Goal: Task Accomplishment & Management: Manage account settings

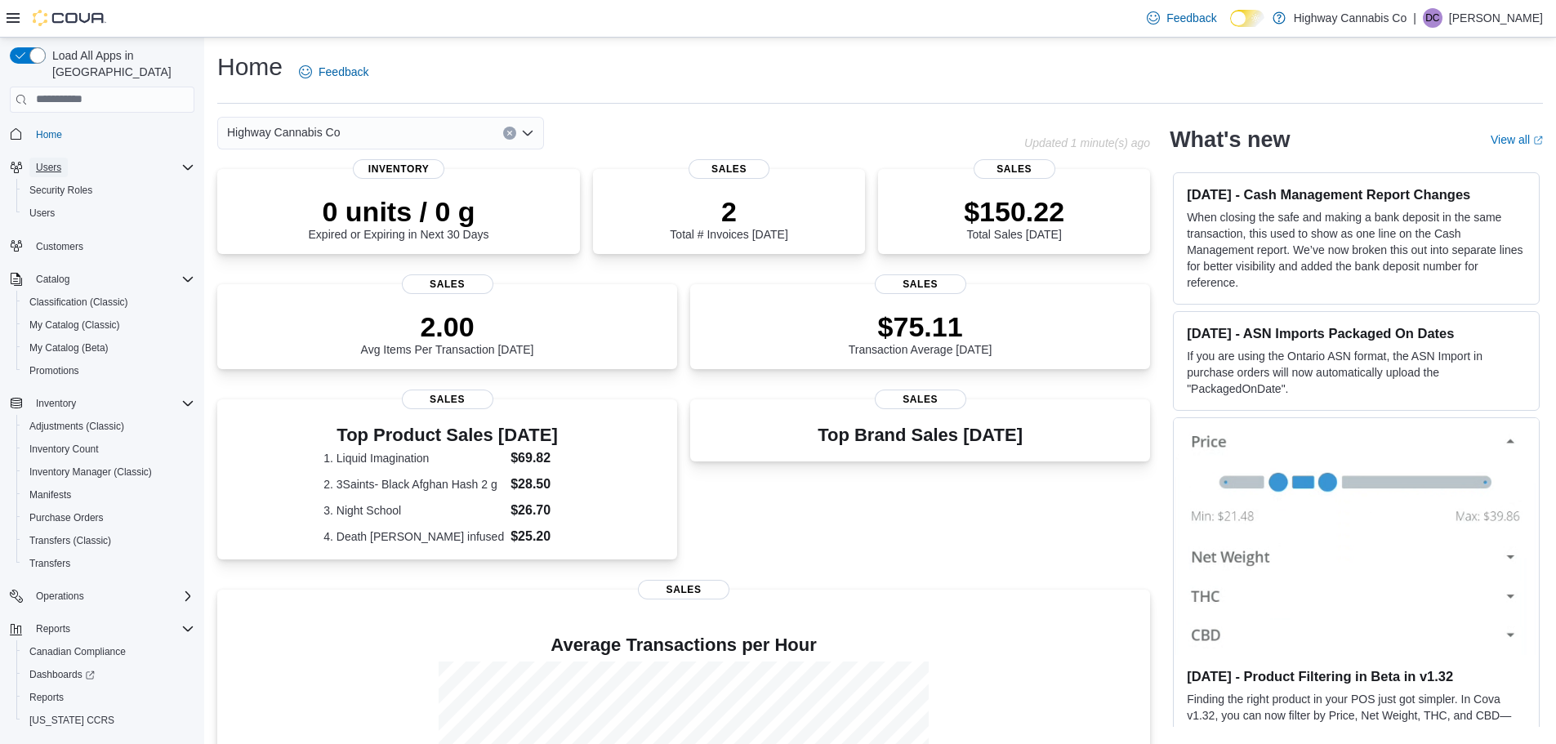
click at [61, 161] on span "Users" at bounding box center [48, 167] width 25 height 13
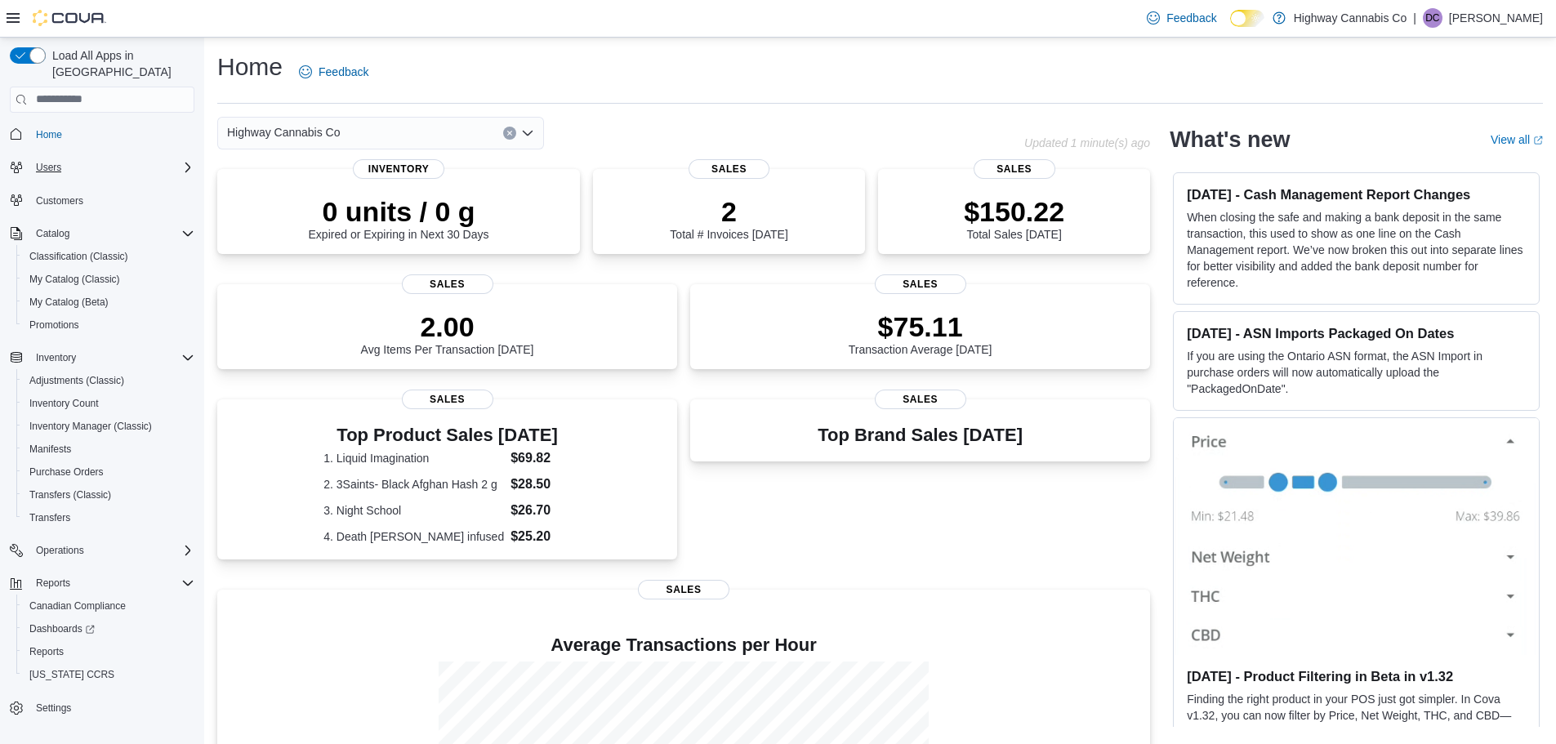
click at [182, 161] on icon "Complex example" at bounding box center [187, 167] width 13 height 13
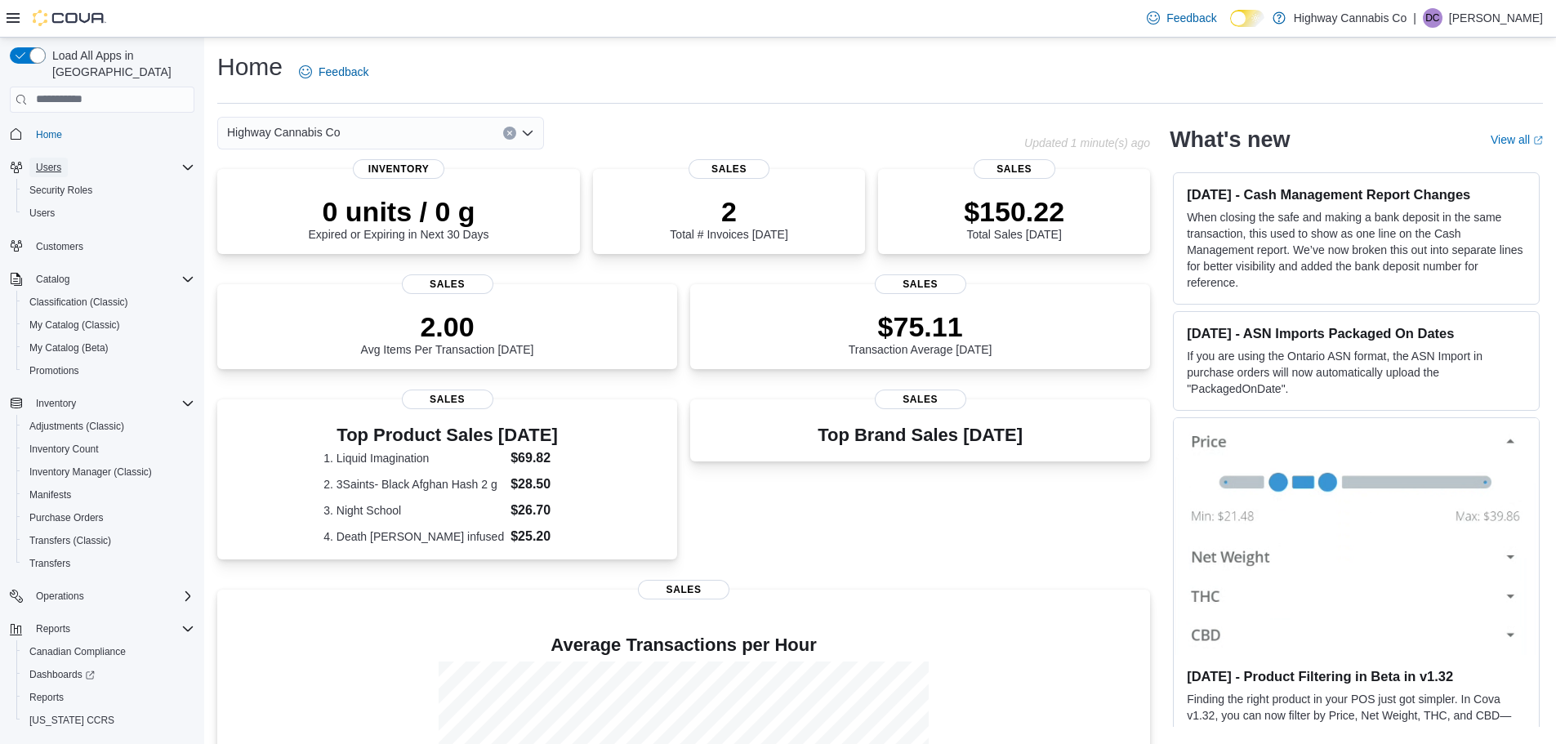
click at [45, 161] on span "Users" at bounding box center [48, 167] width 25 height 13
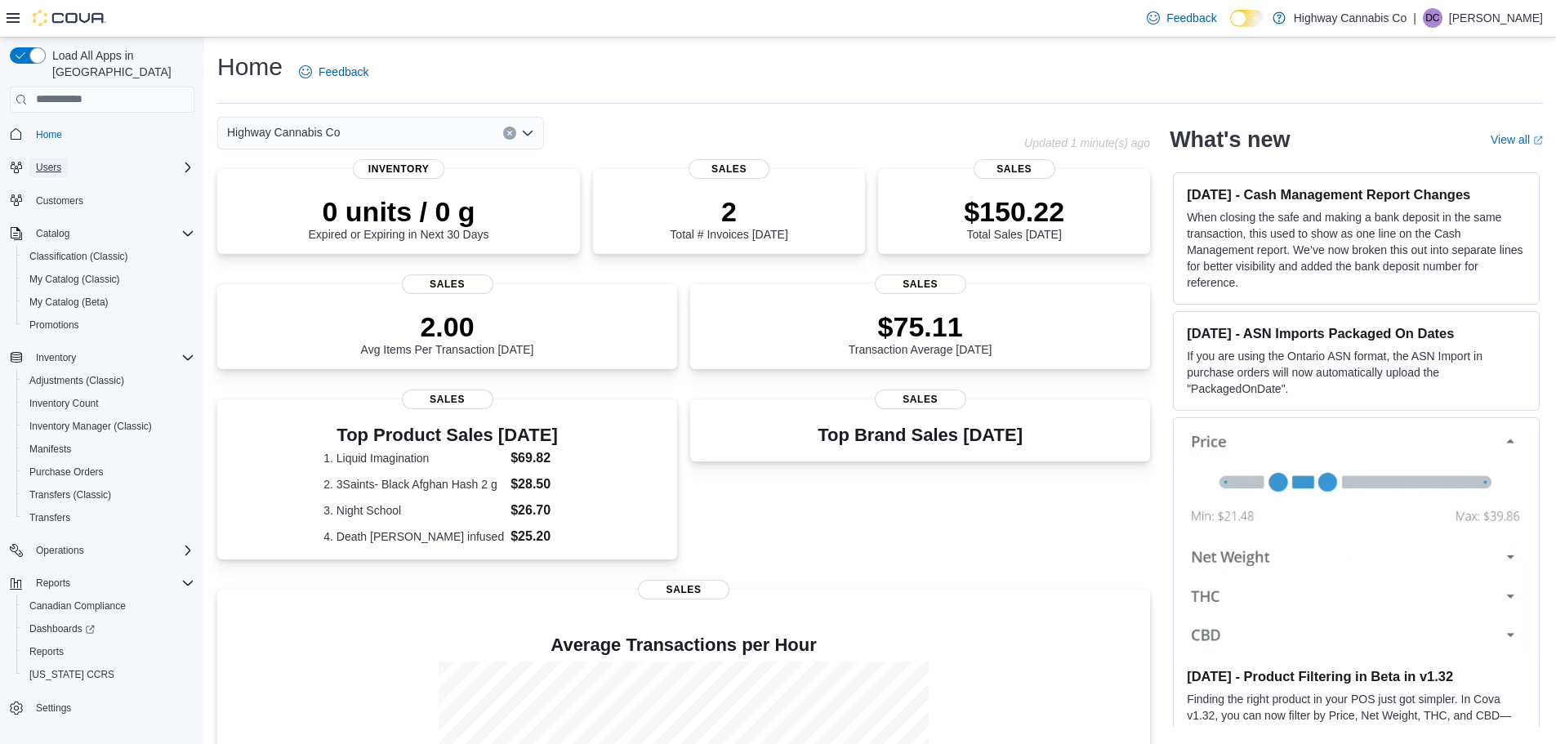
click at [51, 161] on span "Users" at bounding box center [48, 167] width 25 height 13
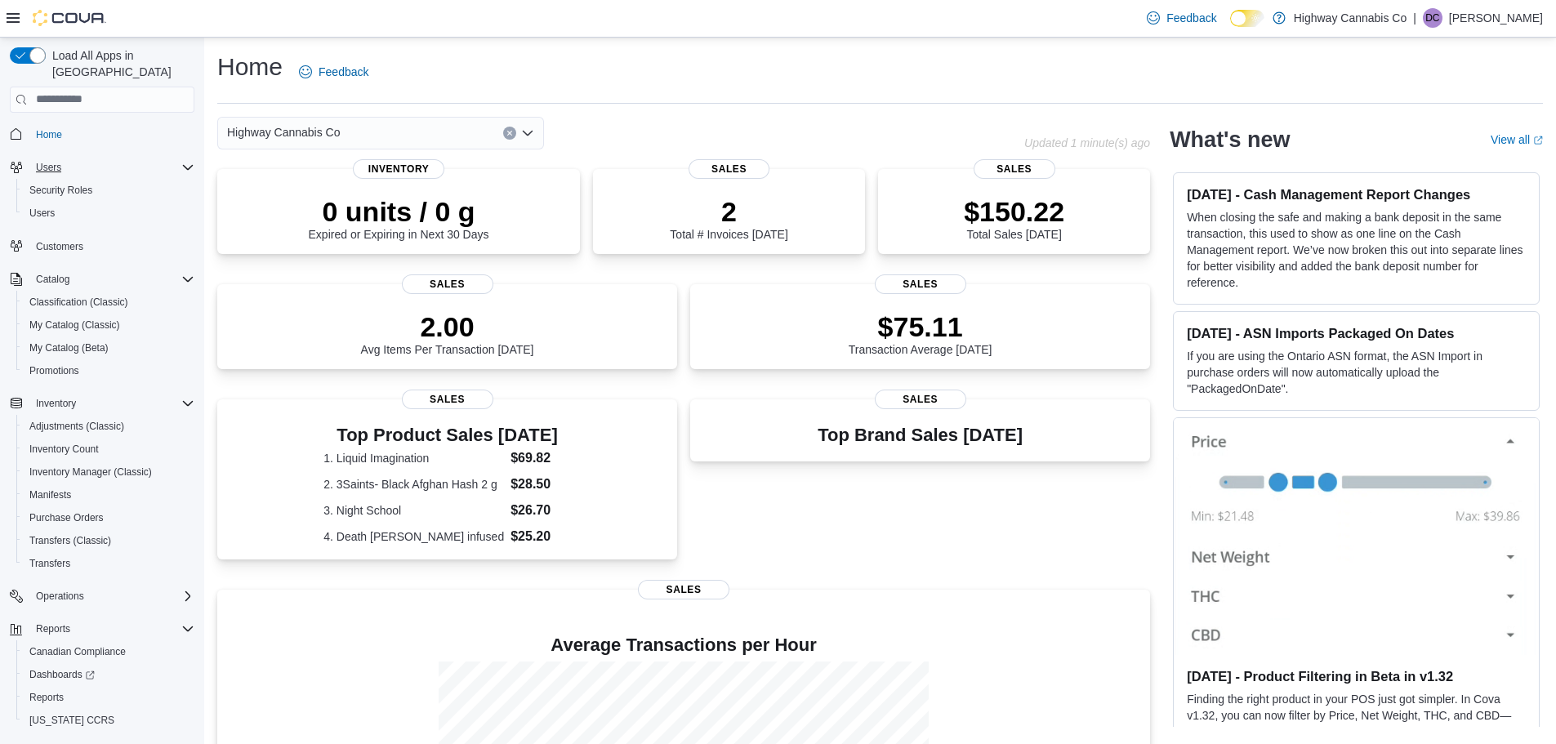
click at [51, 161] on span "Users" at bounding box center [48, 167] width 25 height 13
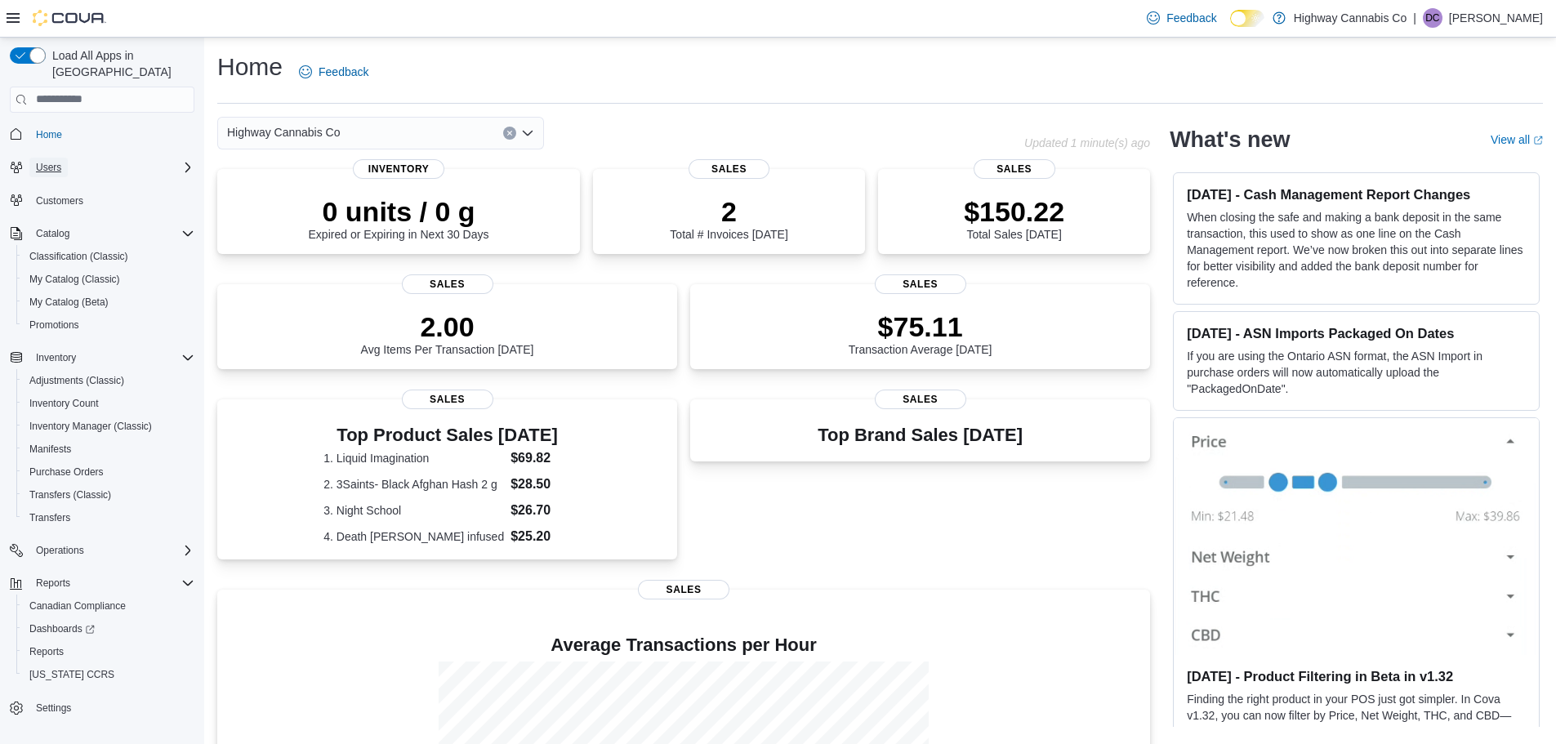
click at [51, 161] on span "Users" at bounding box center [48, 167] width 25 height 13
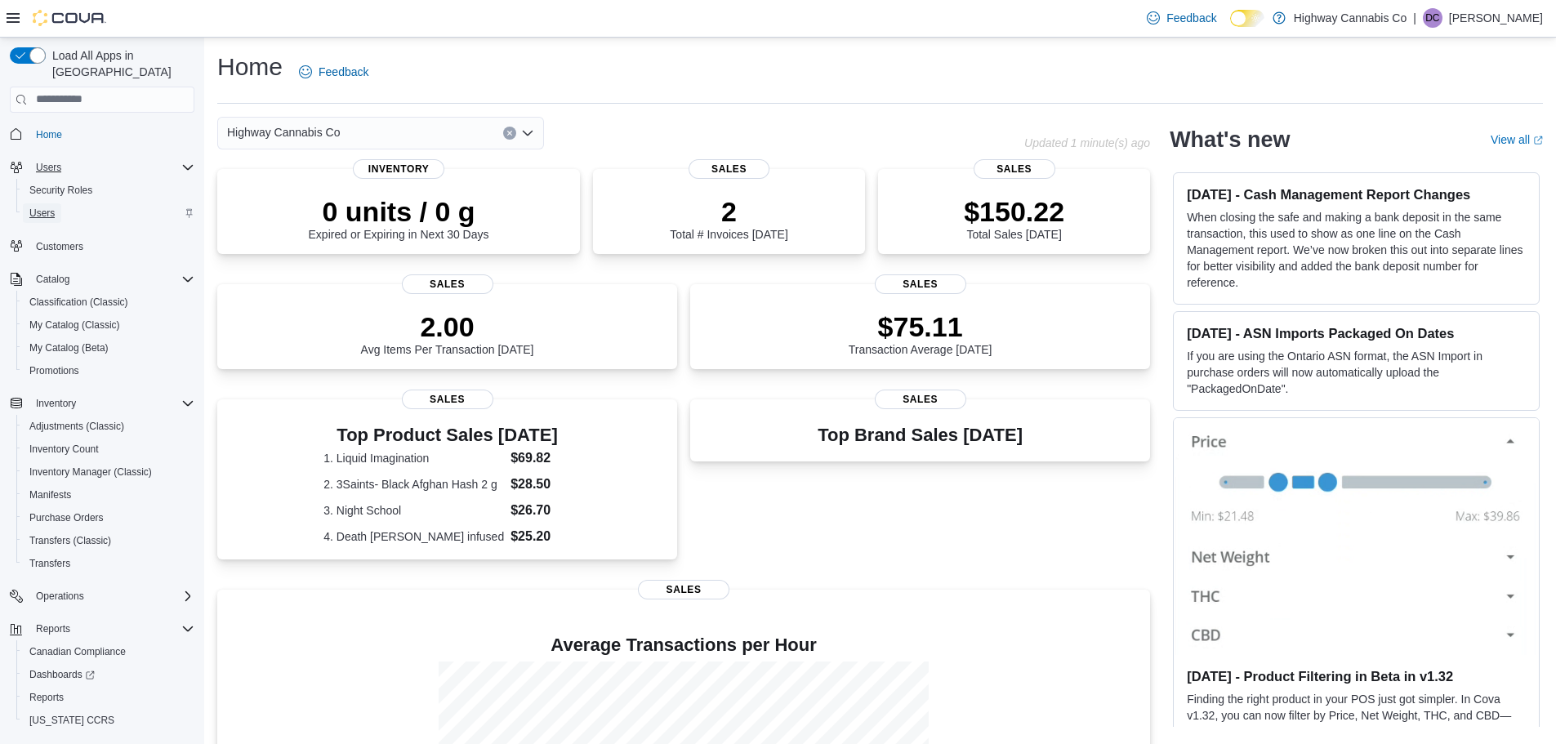
click at [48, 207] on span "Users" at bounding box center [41, 213] width 25 height 13
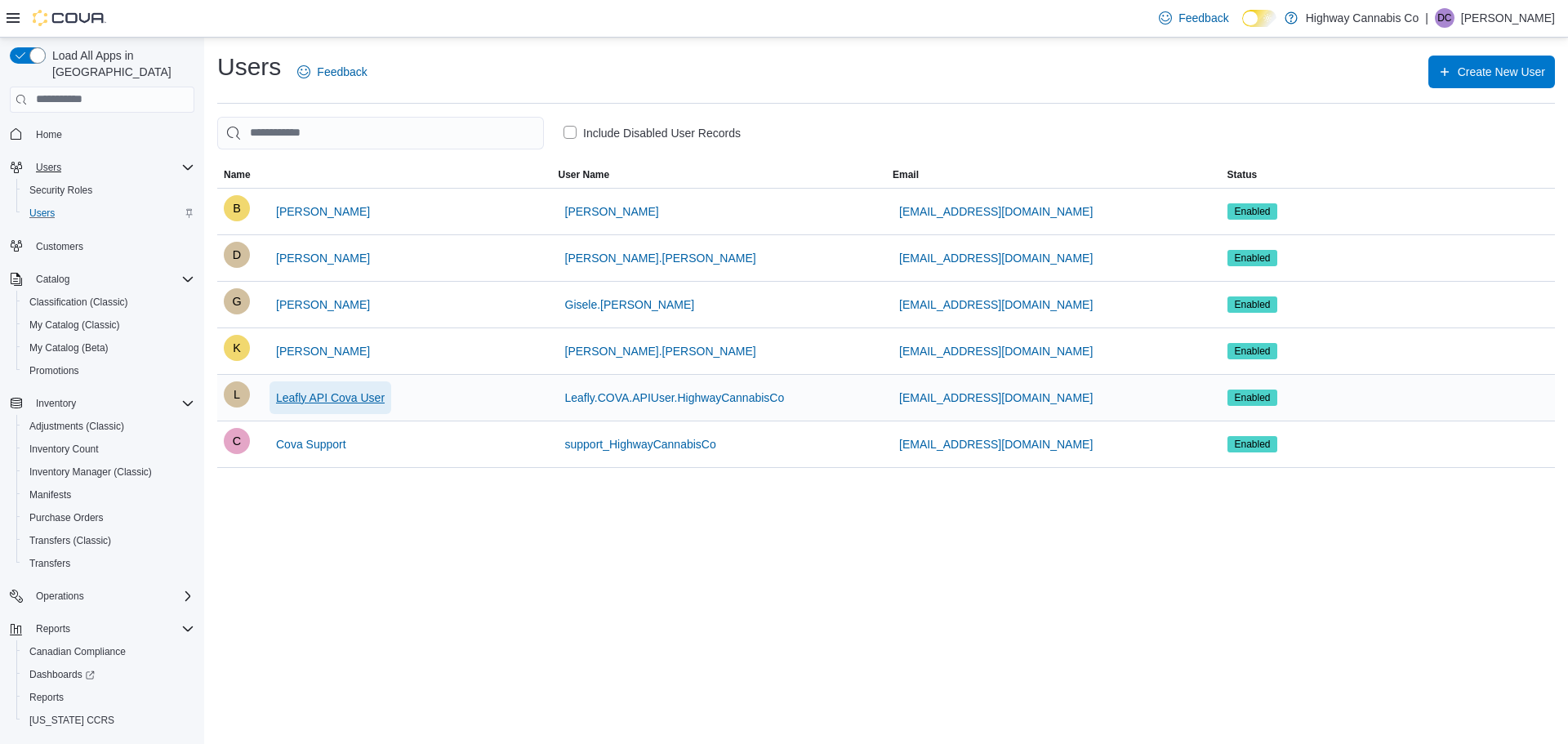
click at [350, 395] on span "Leafly API Cova User" at bounding box center [330, 398] width 109 height 16
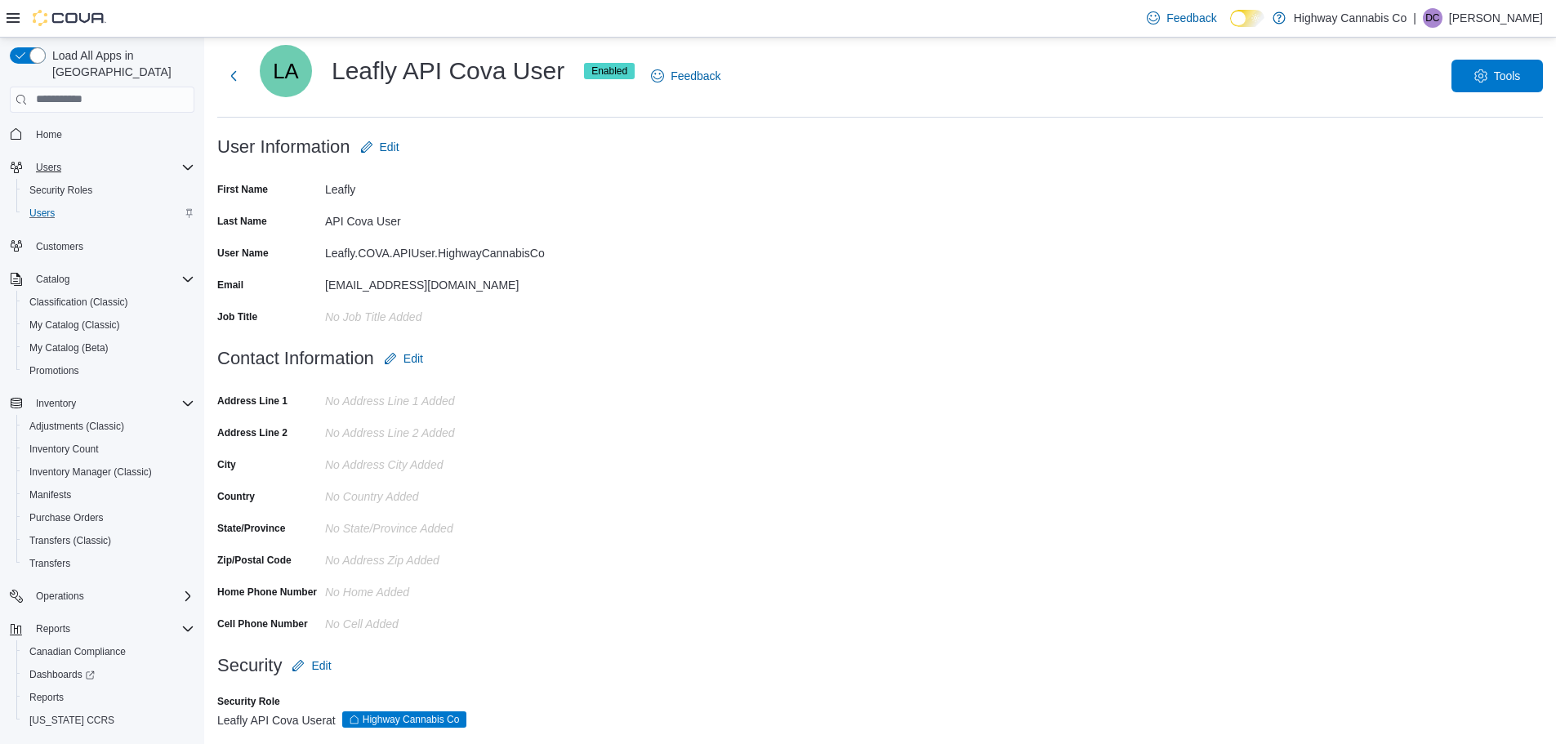
scroll to position [51, 0]
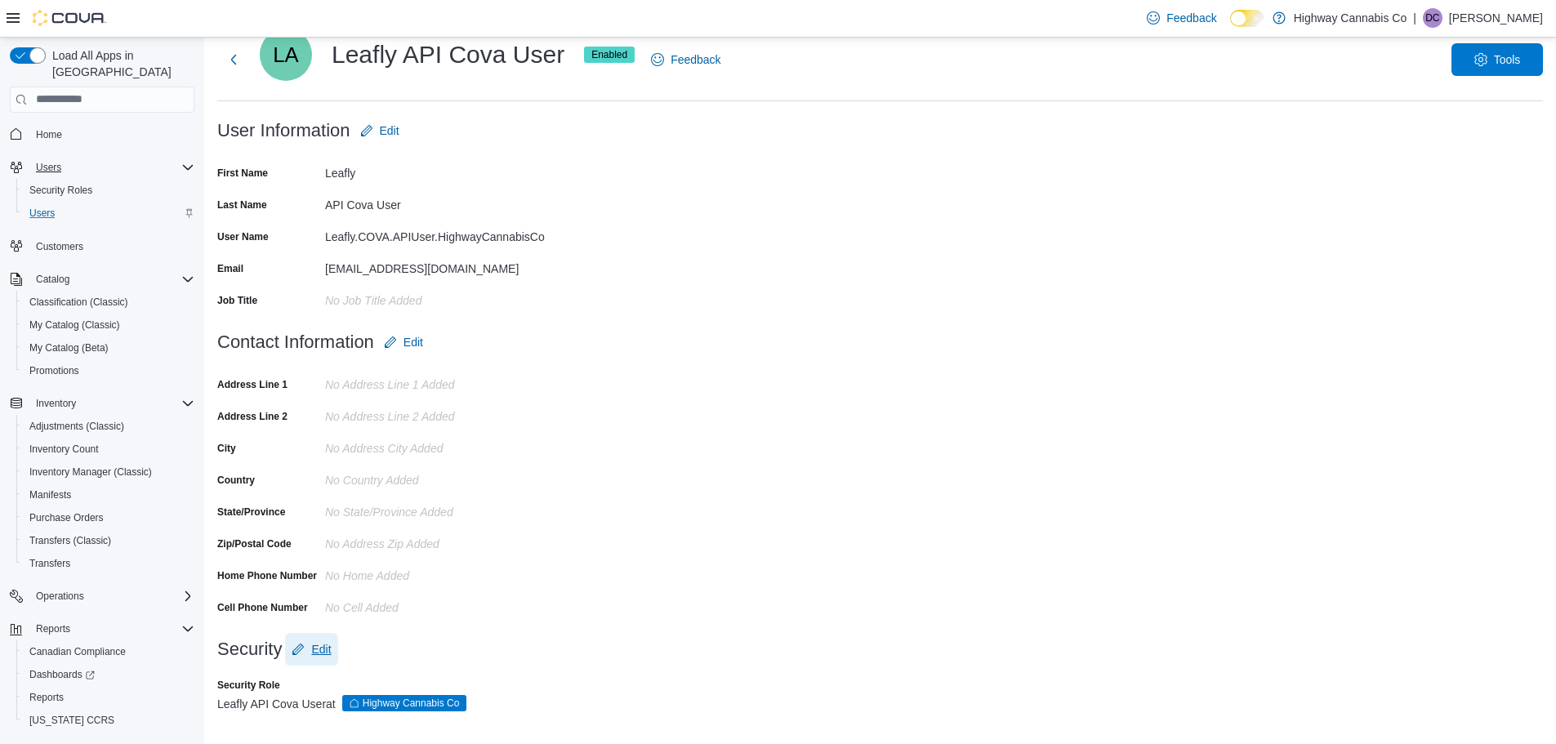
click at [323, 648] on span "Edit" at bounding box center [321, 649] width 20 height 16
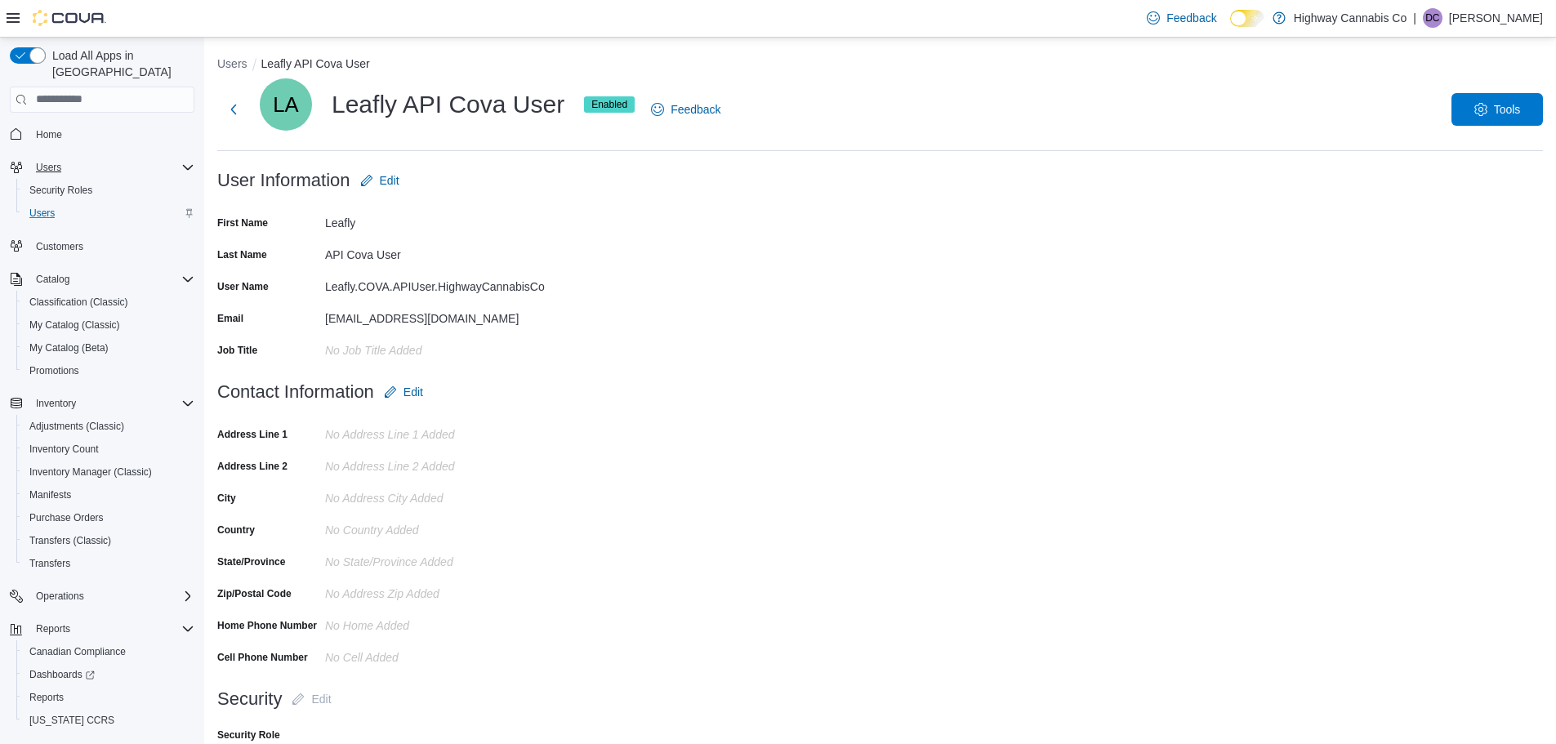
scroll to position [0, 0]
click at [234, 114] on button "Next" at bounding box center [233, 110] width 33 height 33
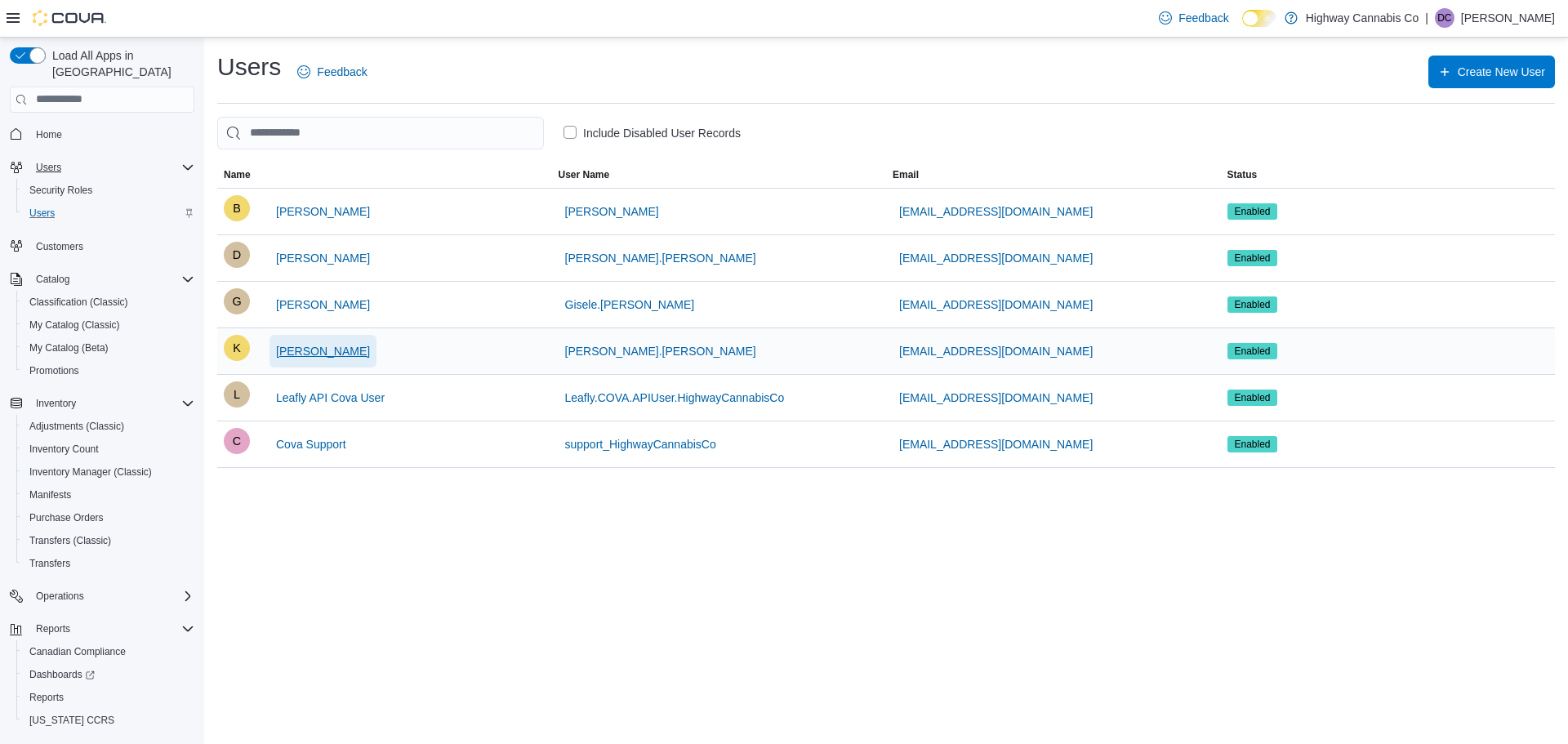
click at [346, 355] on span "Karen Kramer" at bounding box center [323, 351] width 94 height 16
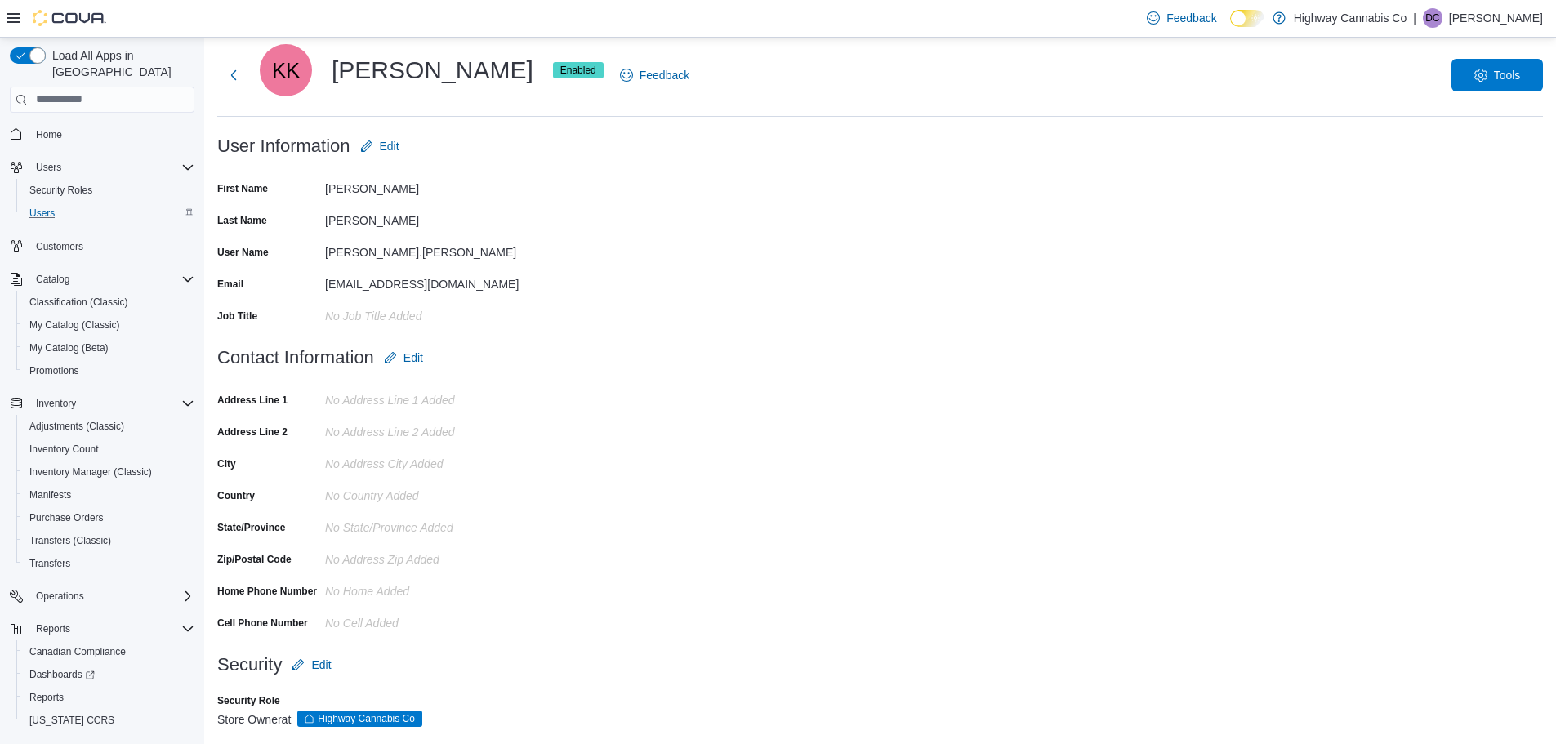
scroll to position [51, 0]
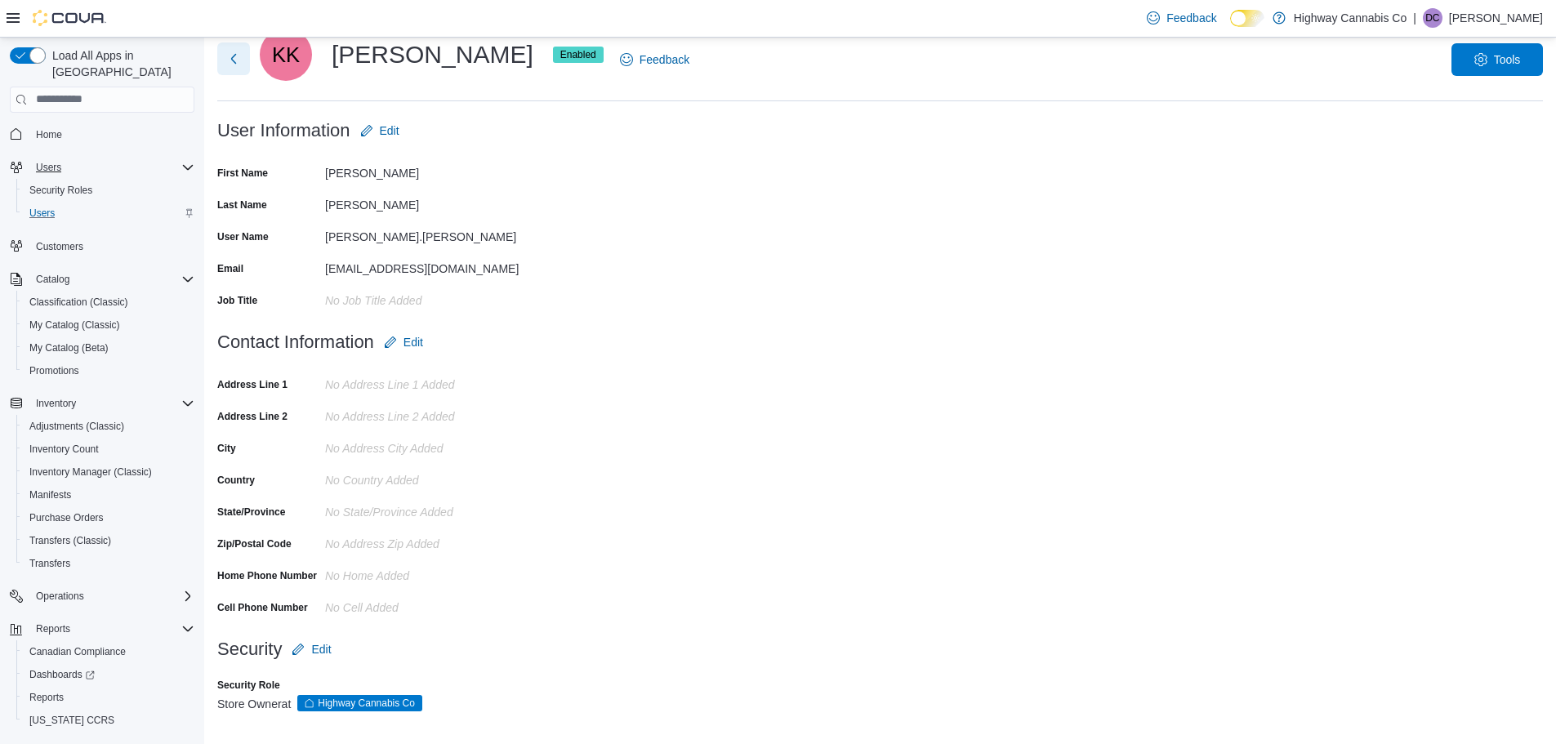
click at [241, 55] on button "Next" at bounding box center [233, 58] width 33 height 33
